Goal: Information Seeking & Learning: Learn about a topic

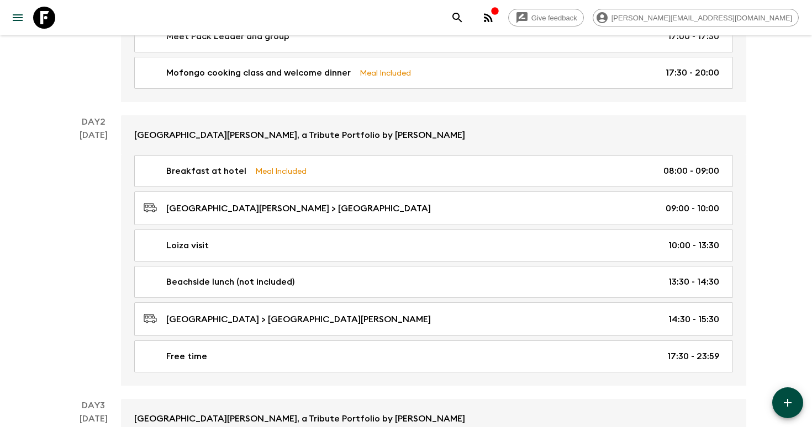
scroll to position [239, 0]
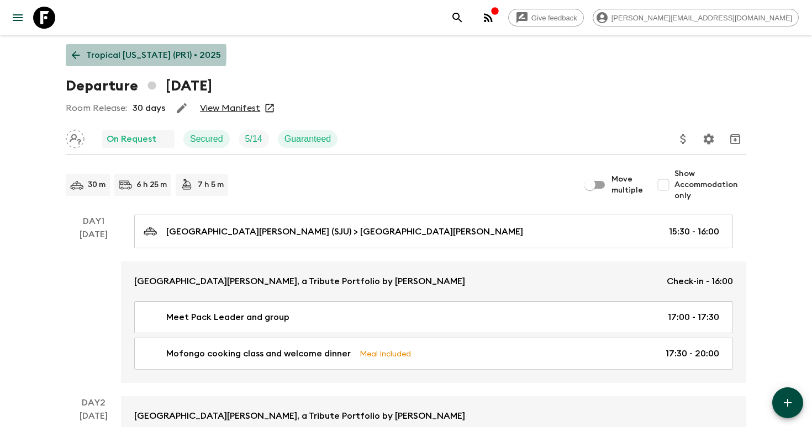
click at [121, 54] on p "Tropical [US_STATE] (PR1) • 2025" at bounding box center [153, 55] width 135 height 13
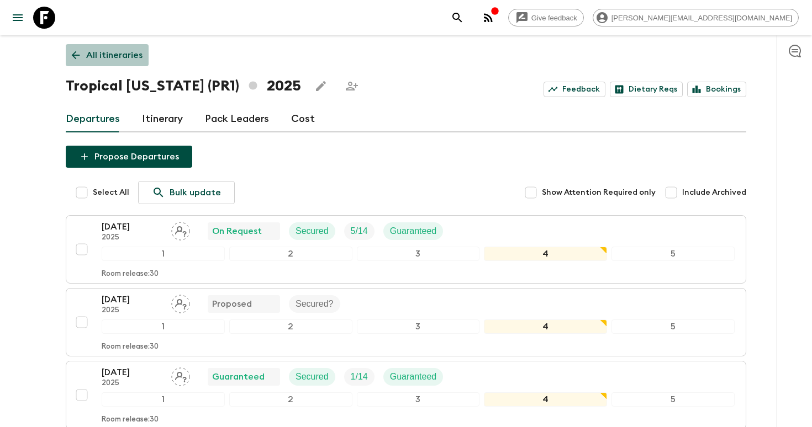
click at [111, 55] on p "All itineraries" at bounding box center [114, 55] width 56 height 13
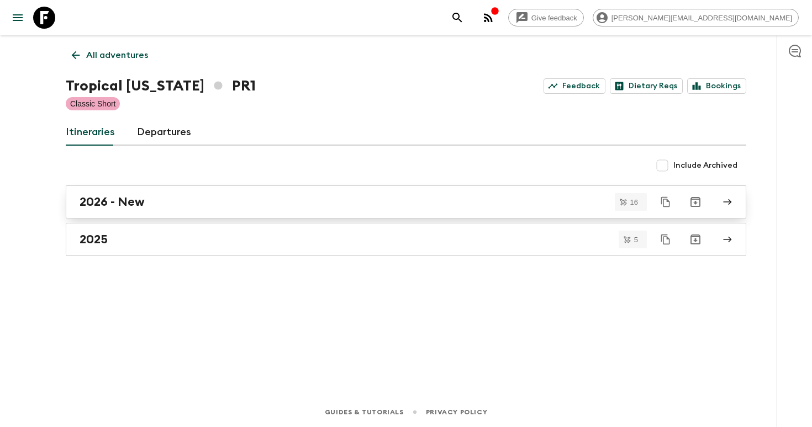
click at [140, 198] on h2 "2026 - New" at bounding box center [112, 202] width 65 height 14
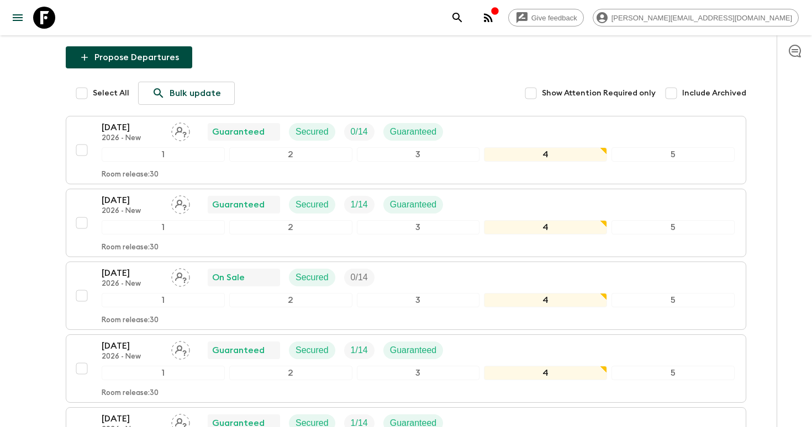
scroll to position [68, 0]
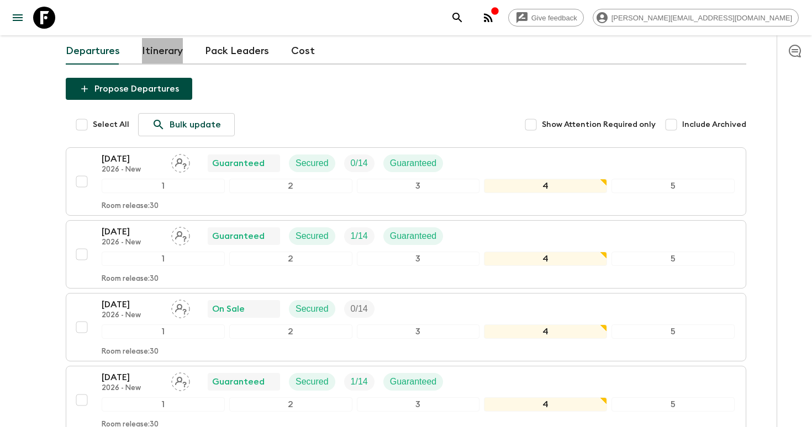
click at [158, 51] on link "Itinerary" at bounding box center [162, 51] width 41 height 27
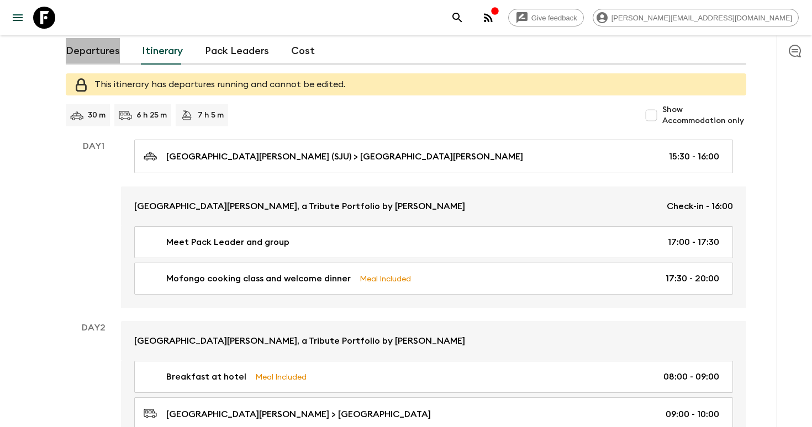
click at [101, 49] on link "Departures" at bounding box center [93, 51] width 54 height 27
